Goal: Use online tool/utility: Use online tool/utility

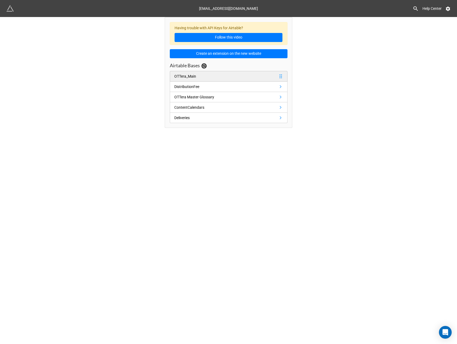
click at [205, 78] on link "OTTera_Main" at bounding box center [229, 76] width 118 height 11
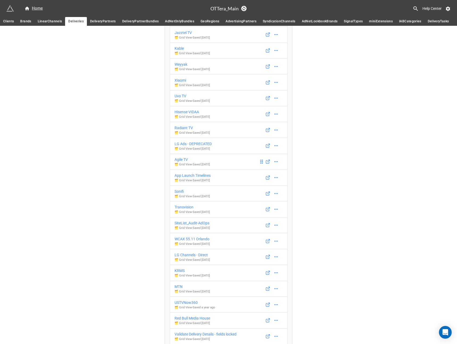
scroll to position [1631, 0]
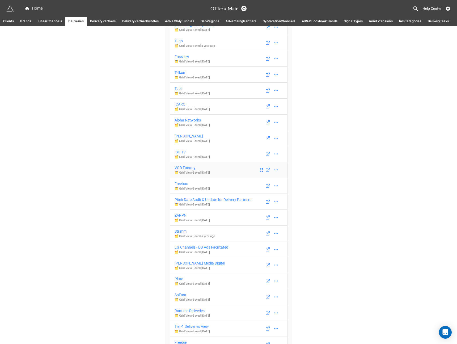
click at [188, 171] on div "VOD Factory" at bounding box center [192, 168] width 35 height 6
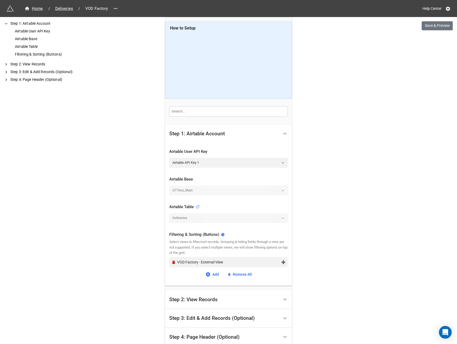
click at [201, 263] on div "VOD Factory - External View" at bounding box center [229, 262] width 104 height 6
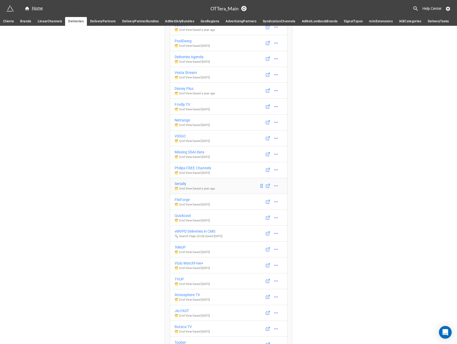
scroll to position [1631, 0]
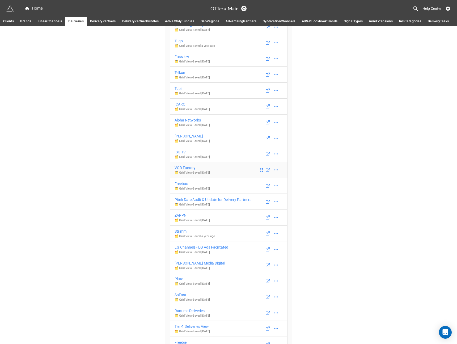
click at [190, 171] on div "VOD Factory" at bounding box center [192, 168] width 35 height 6
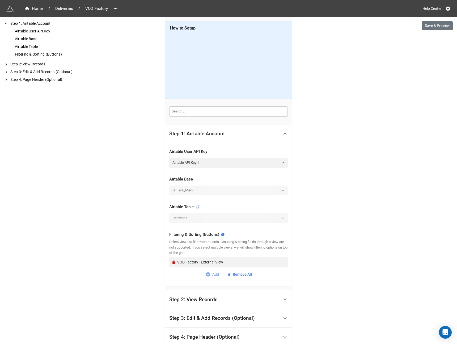
click at [211, 274] on link "Add" at bounding box center [213, 274] width 14 height 6
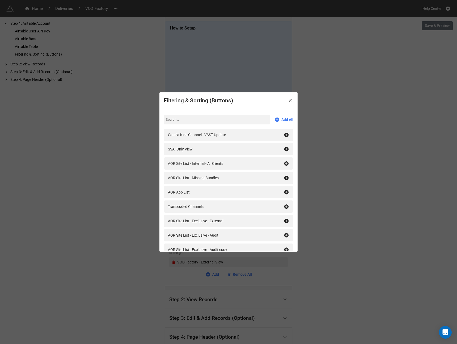
click at [200, 121] on input at bounding box center [217, 120] width 107 height 10
type input "free"
click at [290, 100] on icon at bounding box center [291, 101] width 4 height 4
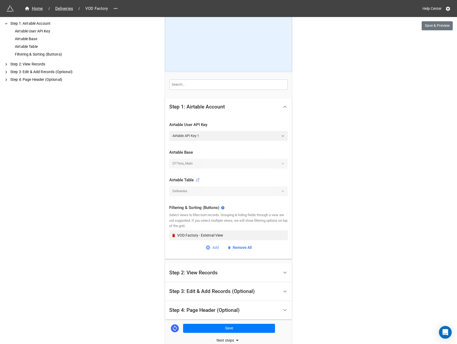
scroll to position [30, 0]
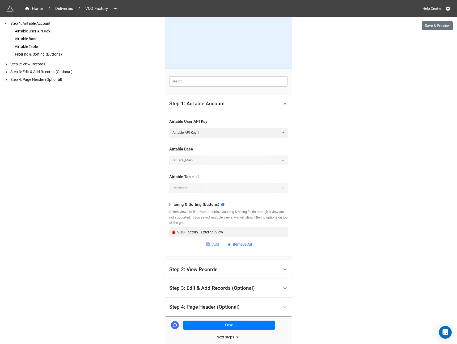
click at [212, 273] on div "Step 2: View Records" at bounding box center [224, 269] width 110 height 12
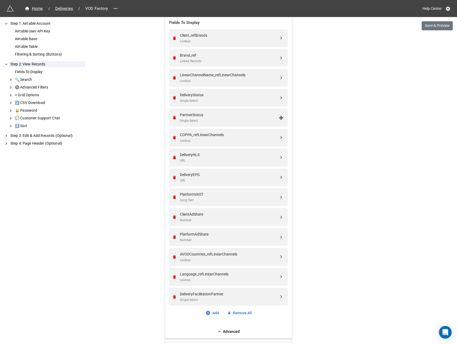
scroll to position [227, 0]
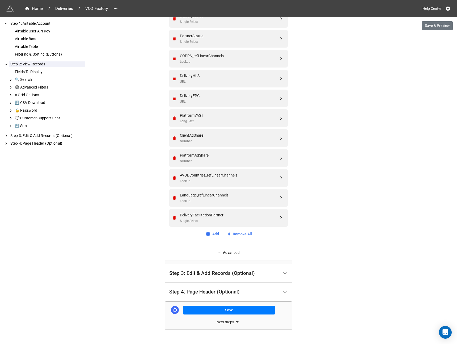
click at [212, 238] on div "Fields To Display Client_refBrands Lookup Brand_ref Linked Records LinearChanne…" at bounding box center [228, 88] width 119 height 304
click at [211, 234] on link "Add" at bounding box center [213, 234] width 14 height 6
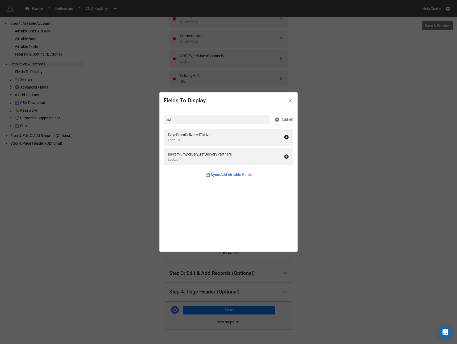
type input "m"
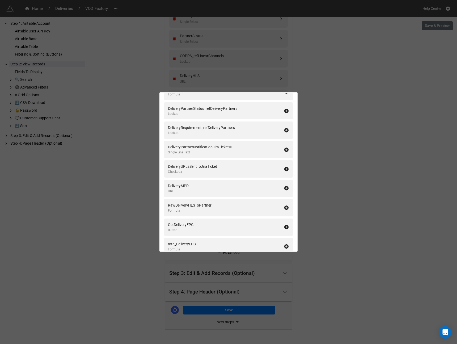
scroll to position [433, 0]
type input "delivery"
click at [284, 189] on icon at bounding box center [286, 188] width 4 height 4
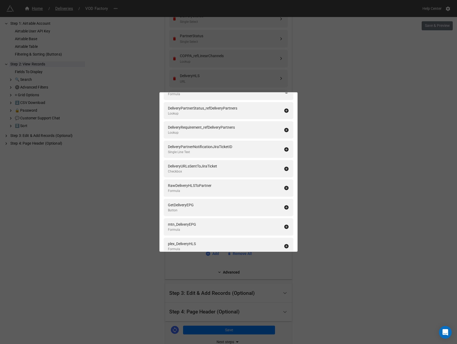
click at [354, 208] on div "Fields To Display delivery Add All DeliveryType Single Select DeliveryPartner_r…" at bounding box center [228, 172] width 457 height 344
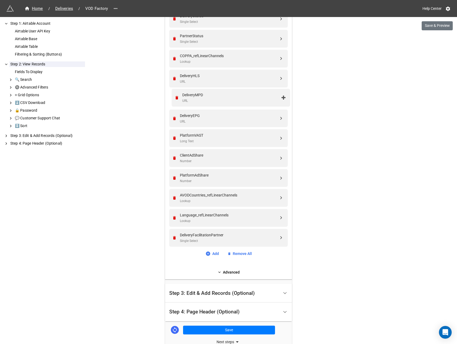
drag, startPoint x: 279, startPoint y: 236, endPoint x: 283, endPoint y: 95, distance: 140.7
click at [207, 99] on div "URL" at bounding box center [229, 101] width 99 height 5
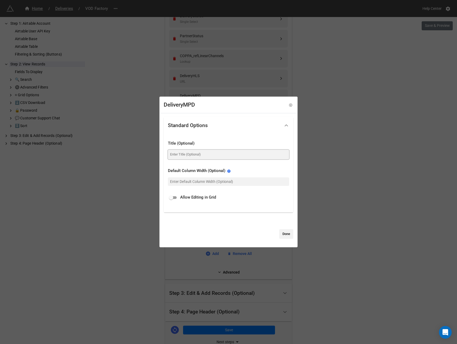
click at [189, 157] on input at bounding box center [228, 155] width 121 height 10
type input "Delivery MPD"
click at [280, 233] on link "Done" at bounding box center [286, 234] width 14 height 10
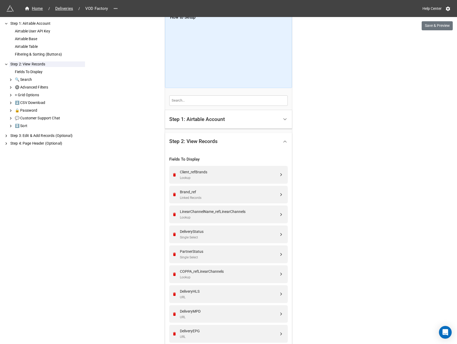
scroll to position [0, 0]
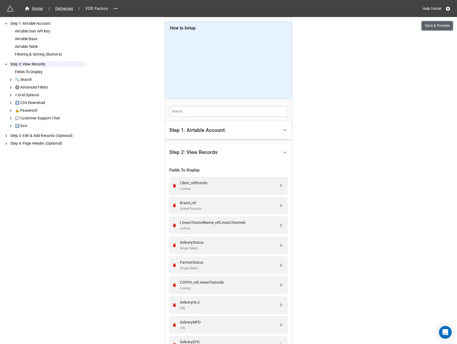
click at [429, 28] on button "Save & Preview" at bounding box center [437, 25] width 31 height 9
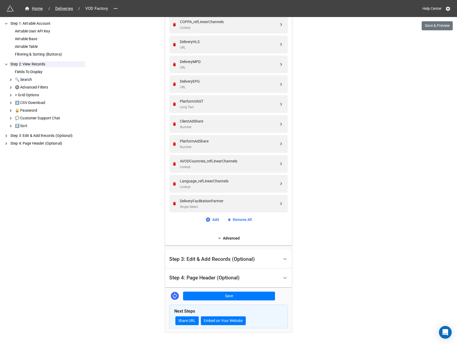
scroll to position [275, 0]
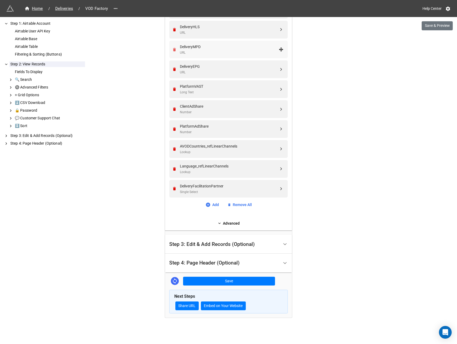
click at [174, 48] on icon "Remove" at bounding box center [174, 49] width 3 height 3
click at [430, 26] on button "Save & Preview" at bounding box center [437, 25] width 31 height 9
